Goal: Task Accomplishment & Management: Manage account settings

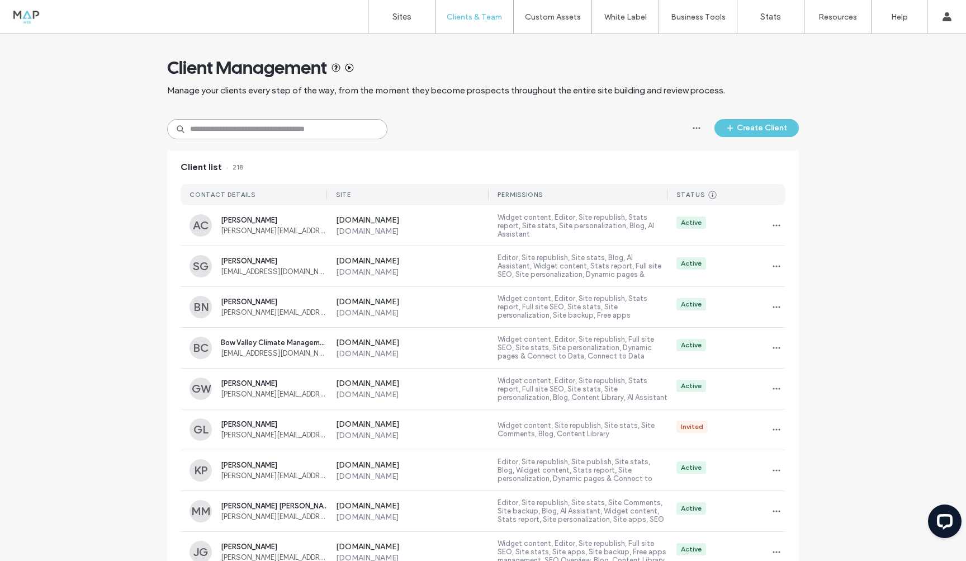
click at [243, 128] on input at bounding box center [277, 129] width 220 height 20
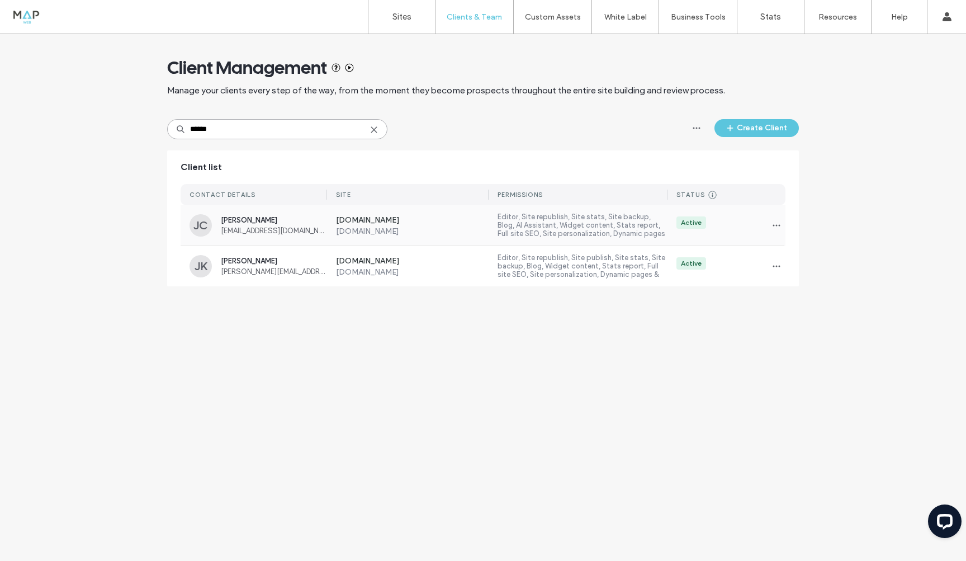
type input "******"
click at [400, 216] on label "[DOMAIN_NAME]" at bounding box center [412, 220] width 153 height 11
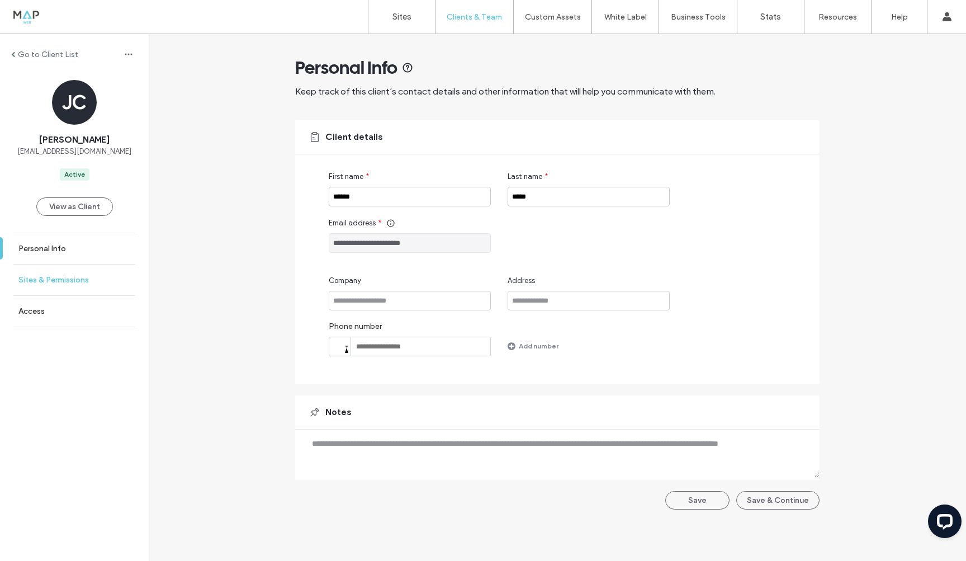
click at [42, 276] on label "Sites & Permissions" at bounding box center [53, 280] width 70 height 10
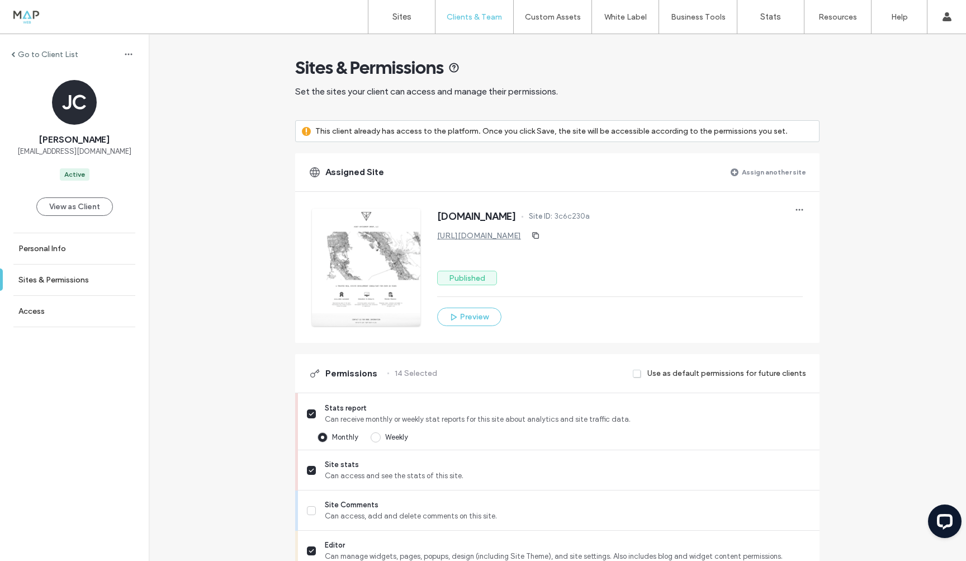
click at [502, 236] on link "[URL][DOMAIN_NAME]" at bounding box center [479, 236] width 84 height 10
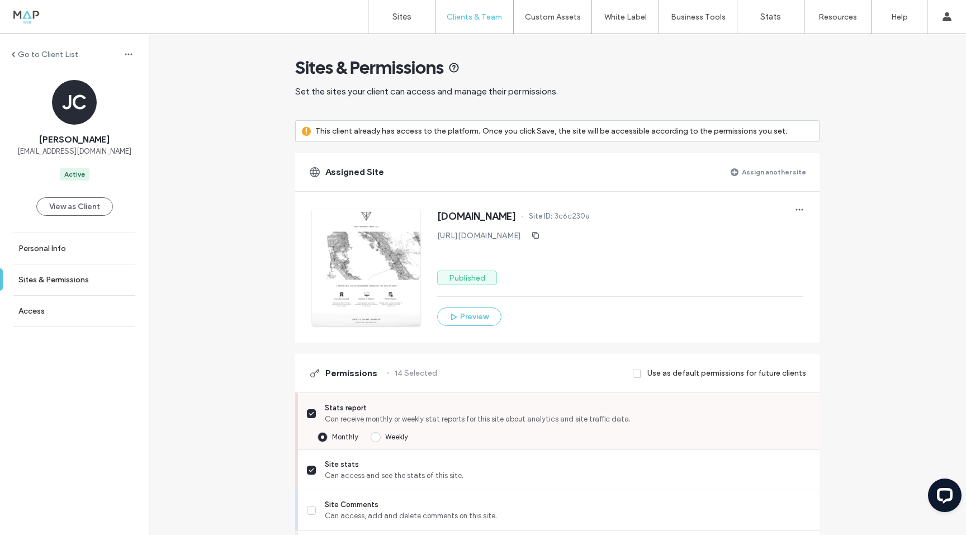
click at [309, 414] on icon at bounding box center [312, 413] width 6 height 4
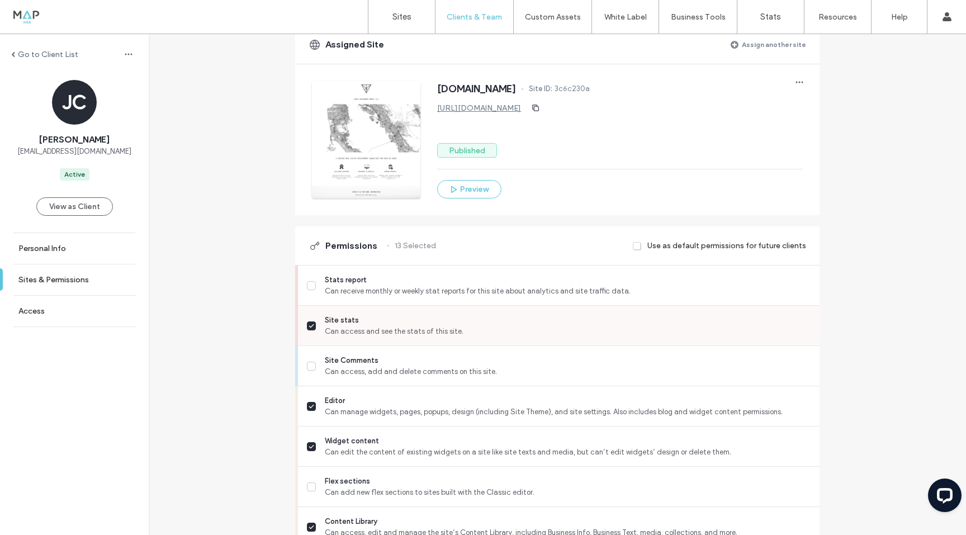
scroll to position [149, 0]
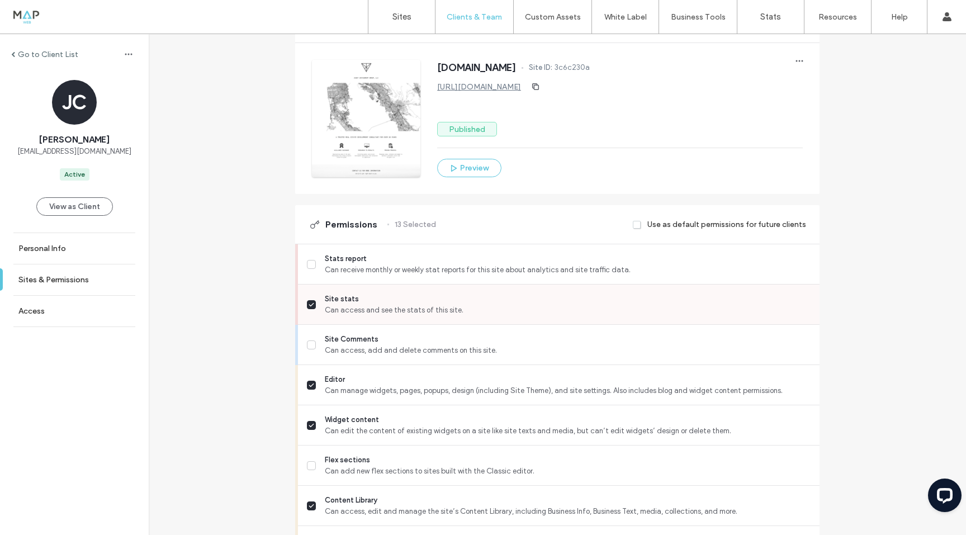
click at [309, 302] on icon at bounding box center [312, 304] width 6 height 4
click at [310, 385] on icon at bounding box center [312, 385] width 6 height 4
click at [311, 429] on label "Widget content Can edit the content of existing widgets on a site like site tex…" at bounding box center [559, 425] width 504 height 22
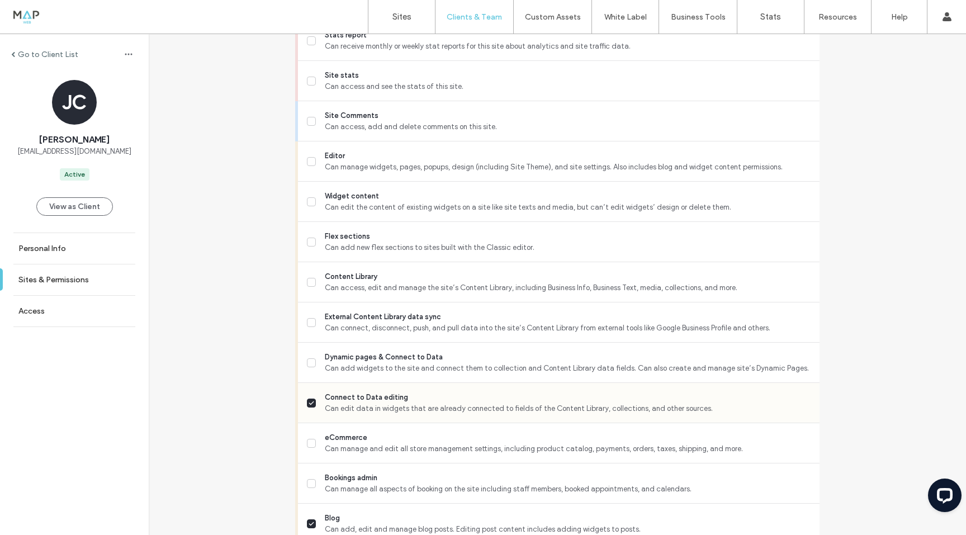
click at [309, 402] on icon at bounding box center [312, 403] width 6 height 4
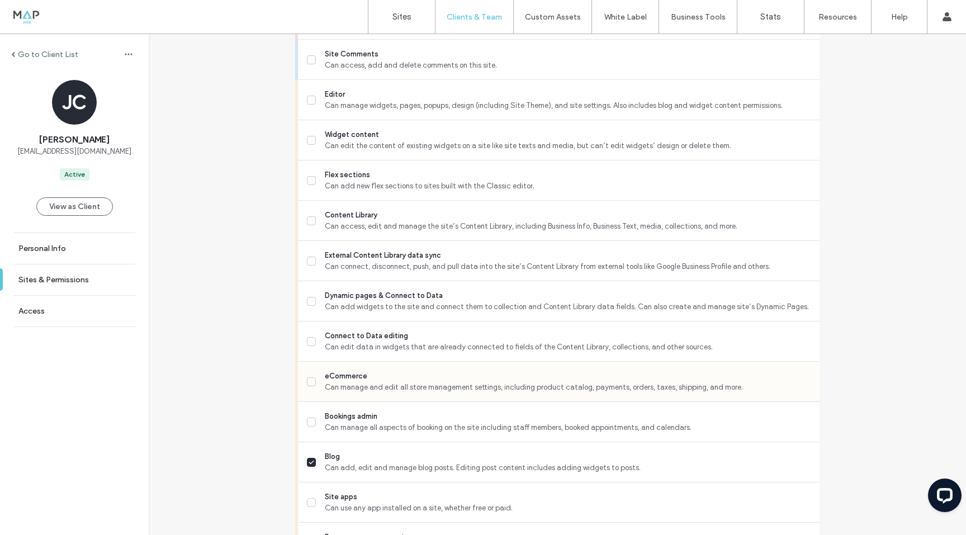
scroll to position [559, 0]
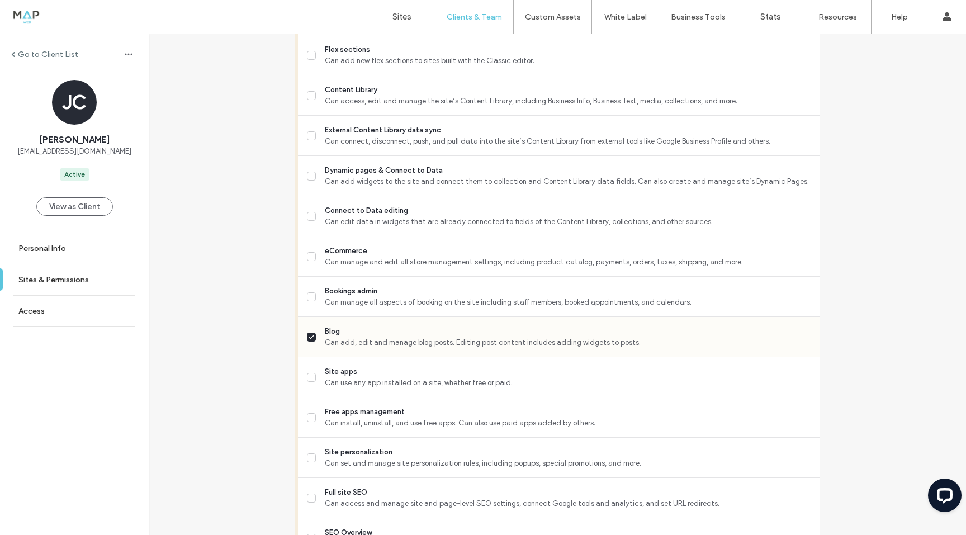
click at [309, 335] on icon at bounding box center [312, 337] width 6 height 4
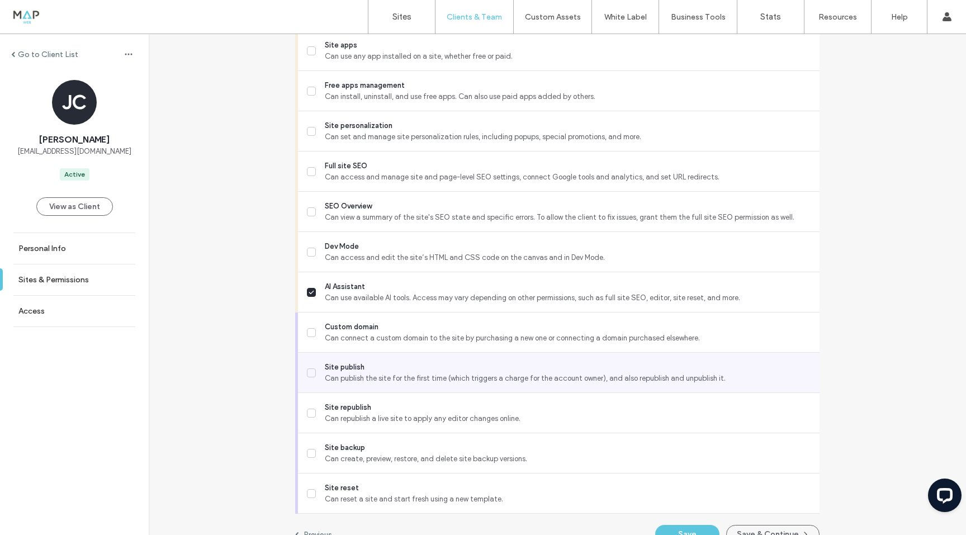
scroll to position [894, 0]
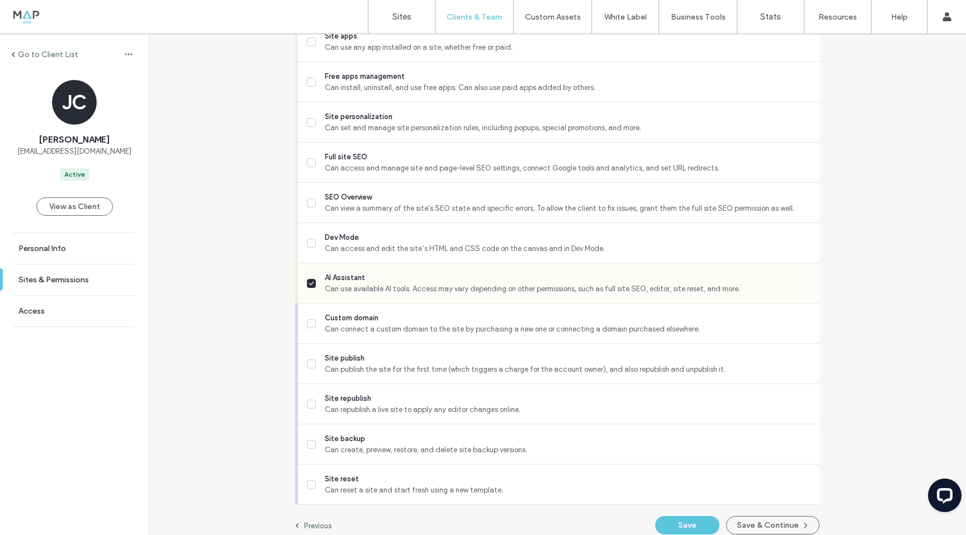
click at [307, 285] on span at bounding box center [311, 283] width 9 height 9
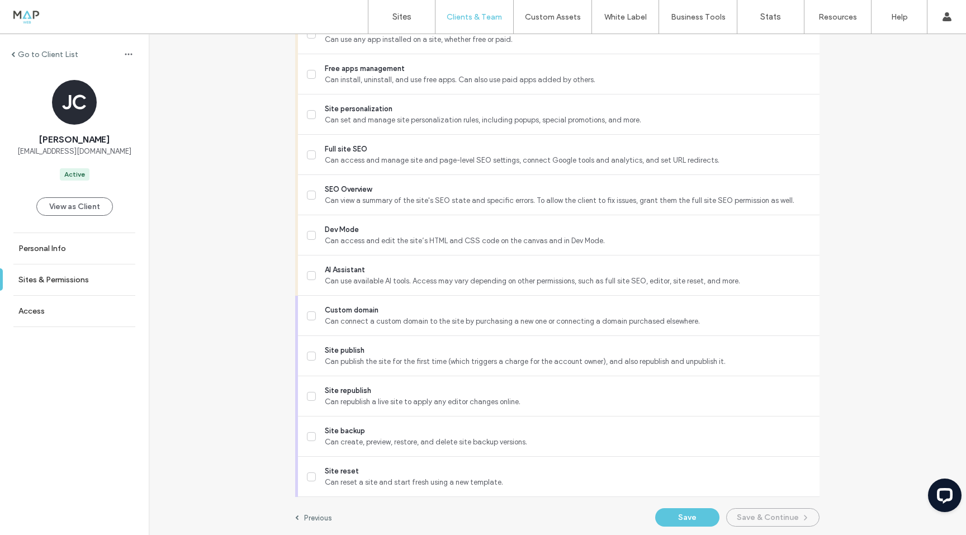
scroll to position [903, 0]
click at [667, 513] on button "Save" at bounding box center [687, 516] width 64 height 18
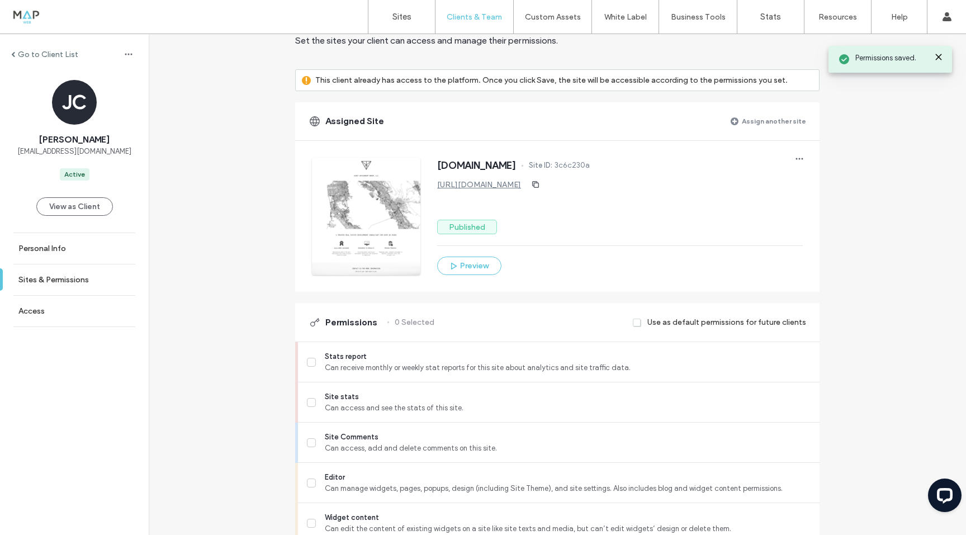
scroll to position [0, 0]
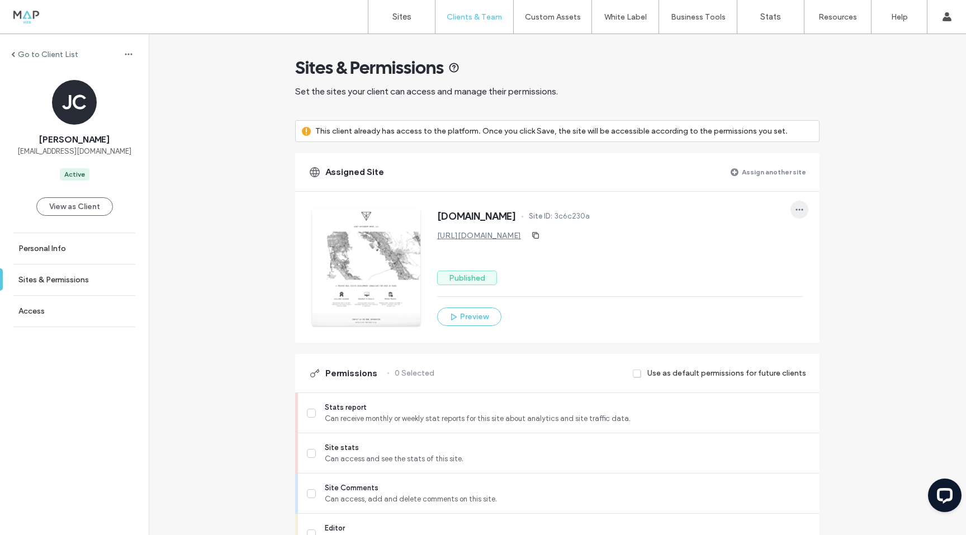
click at [795, 205] on icon "button" at bounding box center [799, 209] width 9 height 9
click at [803, 242] on span at bounding box center [802, 237] width 13 height 12
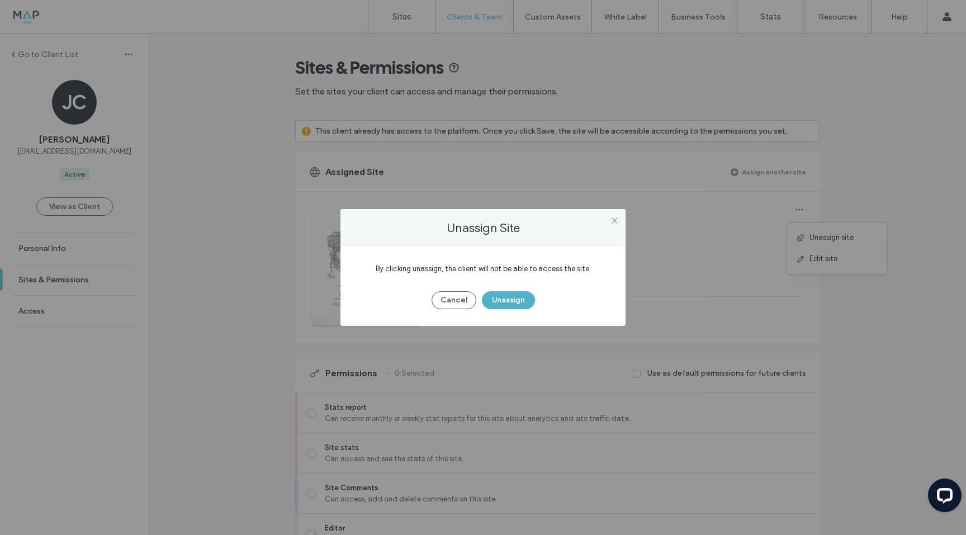
click at [511, 296] on button "Unassign" at bounding box center [508, 300] width 53 height 18
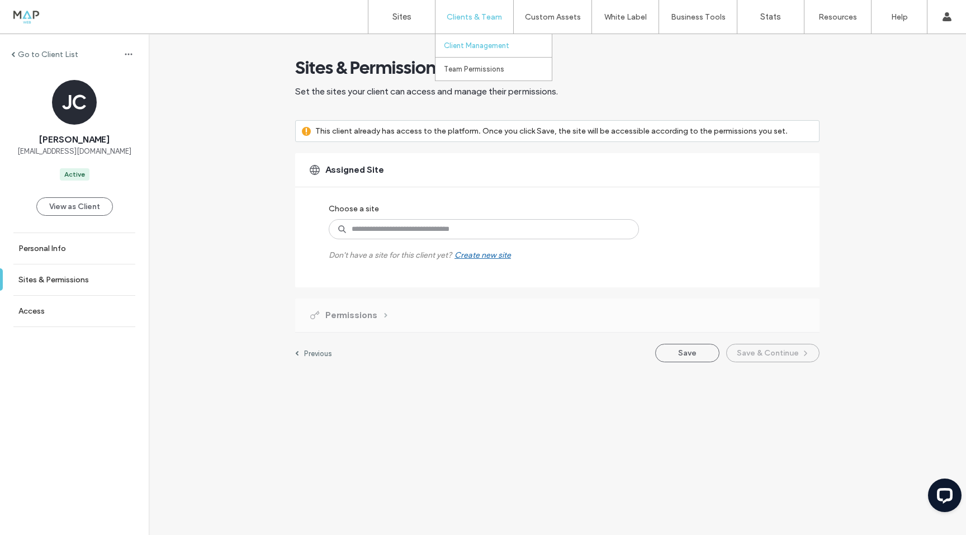
click at [468, 45] on label "Client Management" at bounding box center [476, 45] width 65 height 8
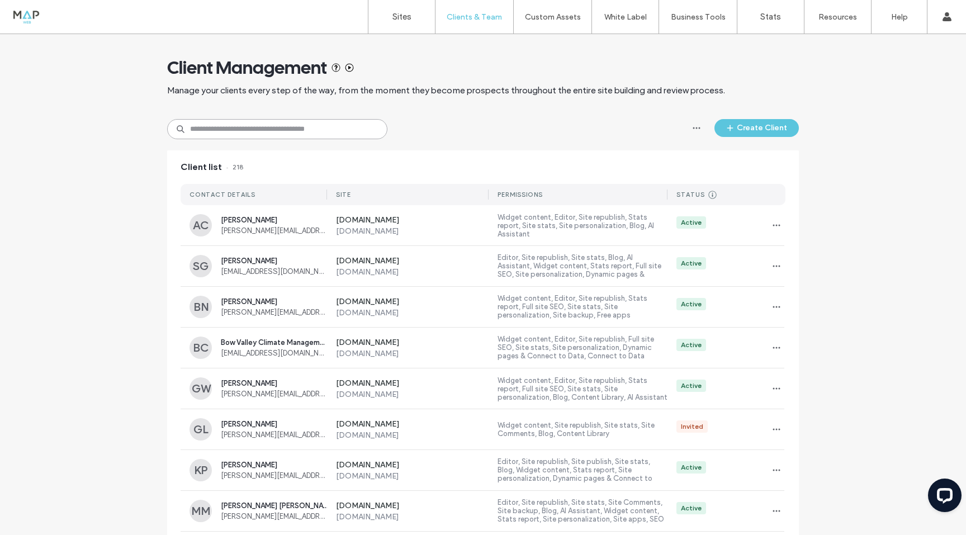
click at [288, 126] on input at bounding box center [277, 129] width 220 height 20
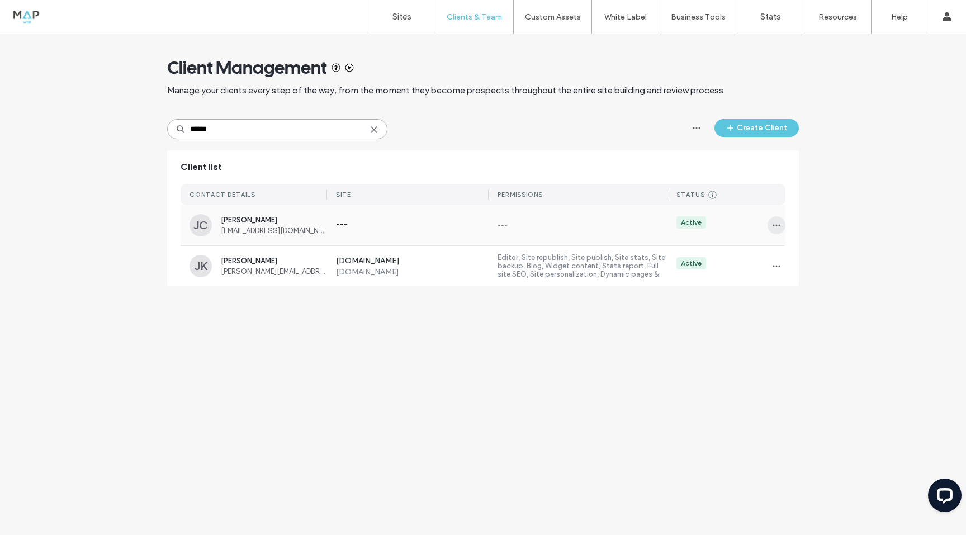
type input "******"
click at [774, 224] on icon "button" at bounding box center [776, 225] width 9 height 9
click at [793, 298] on span "Delete client" at bounding box center [811, 296] width 42 height 11
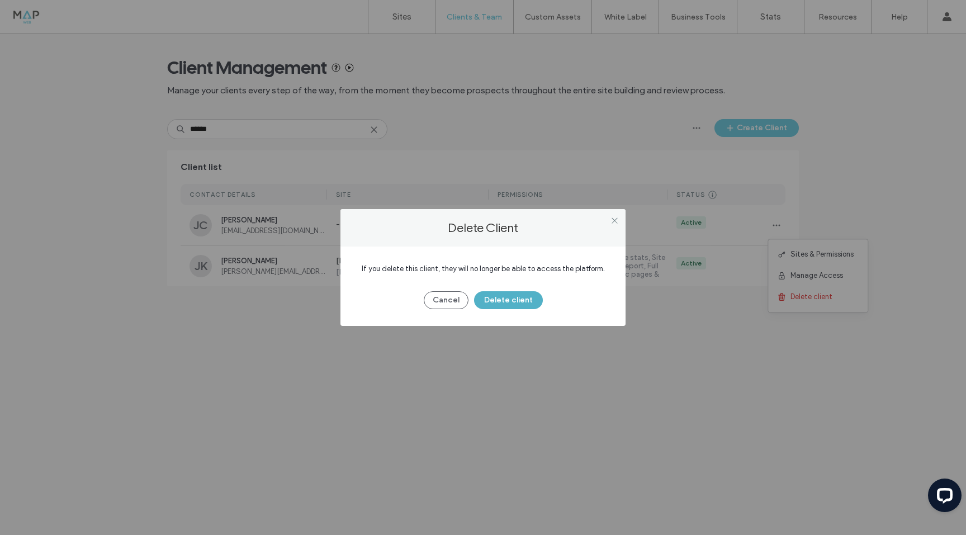
click at [510, 302] on button "Delete client" at bounding box center [508, 300] width 69 height 18
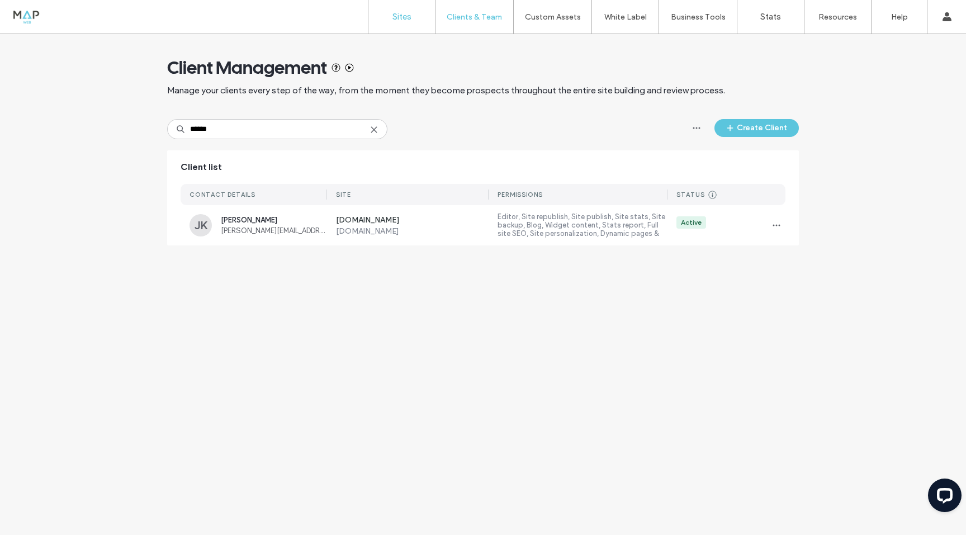
click at [402, 18] on label "Sites" at bounding box center [401, 17] width 19 height 10
